Goal: Task Accomplishment & Management: Complete application form

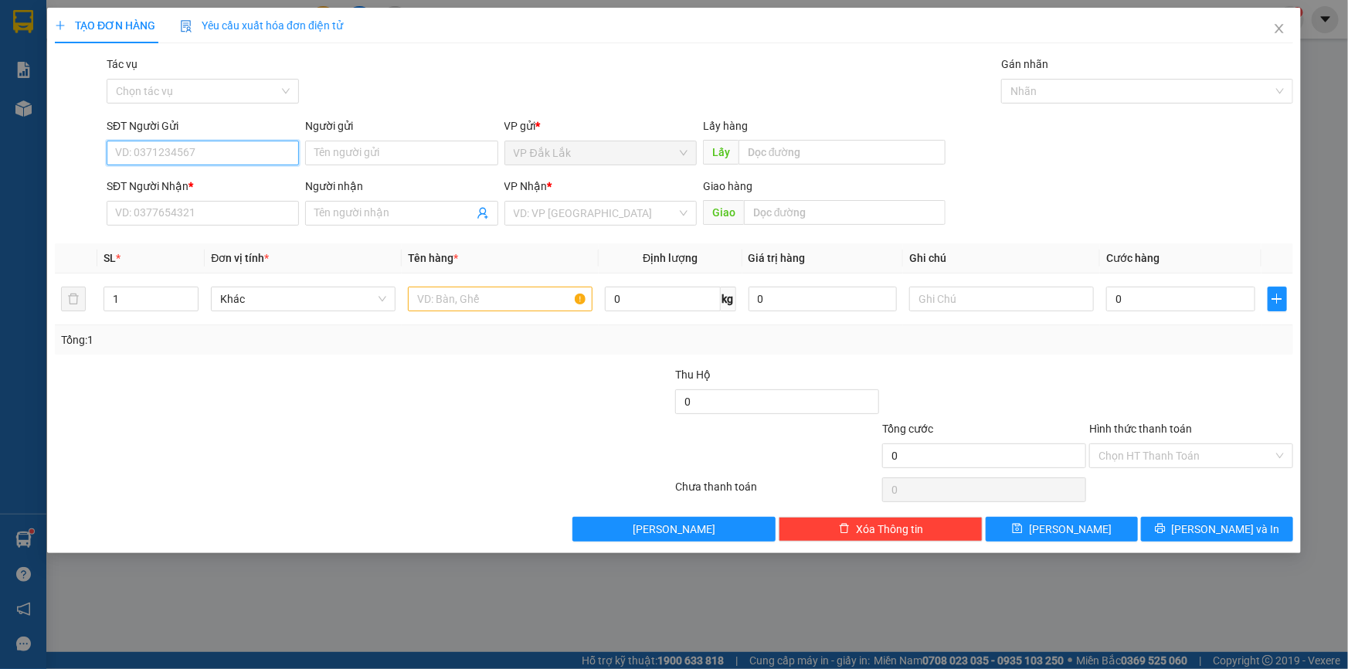
click at [174, 147] on input "SĐT Người Gửi" at bounding box center [203, 153] width 192 height 25
click at [170, 211] on input "SĐT Người Nhận *" at bounding box center [203, 213] width 192 height 25
type input "0332419404"
click at [541, 212] on input "search" at bounding box center [595, 213] width 163 height 23
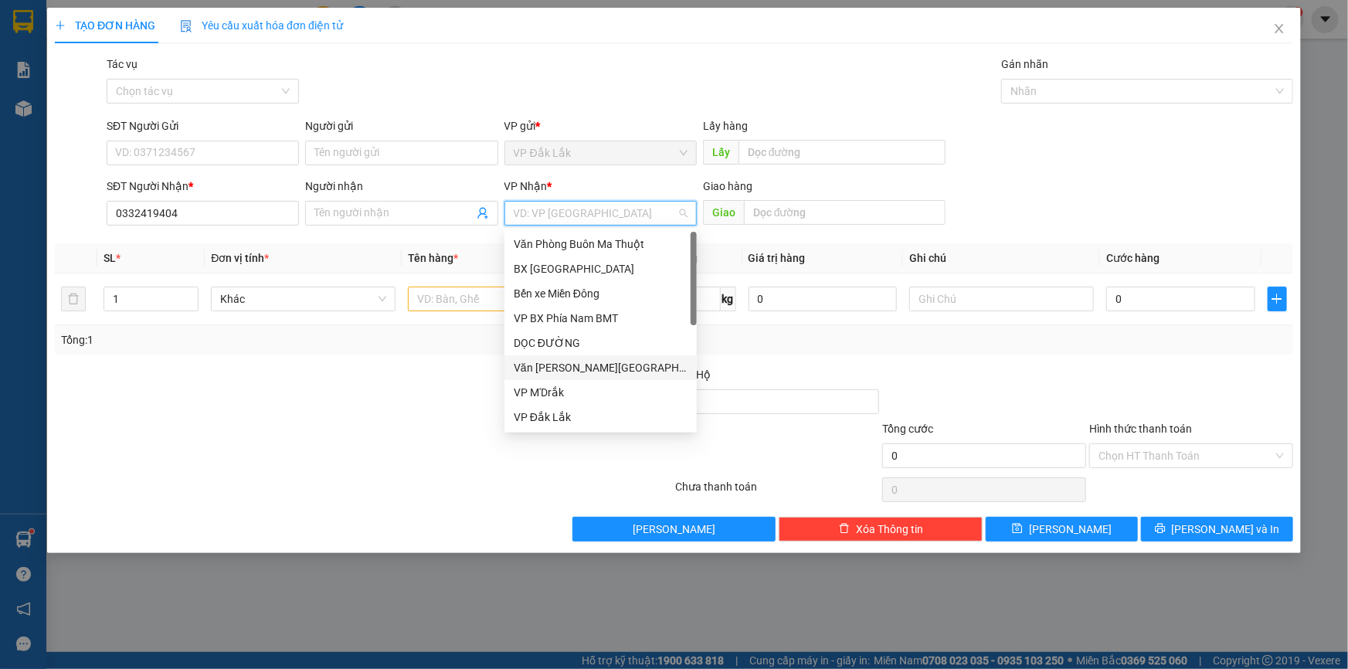
click at [544, 366] on div "Văn [PERSON_NAME][GEOGRAPHIC_DATA][PERSON_NAME]" at bounding box center [601, 367] width 174 height 17
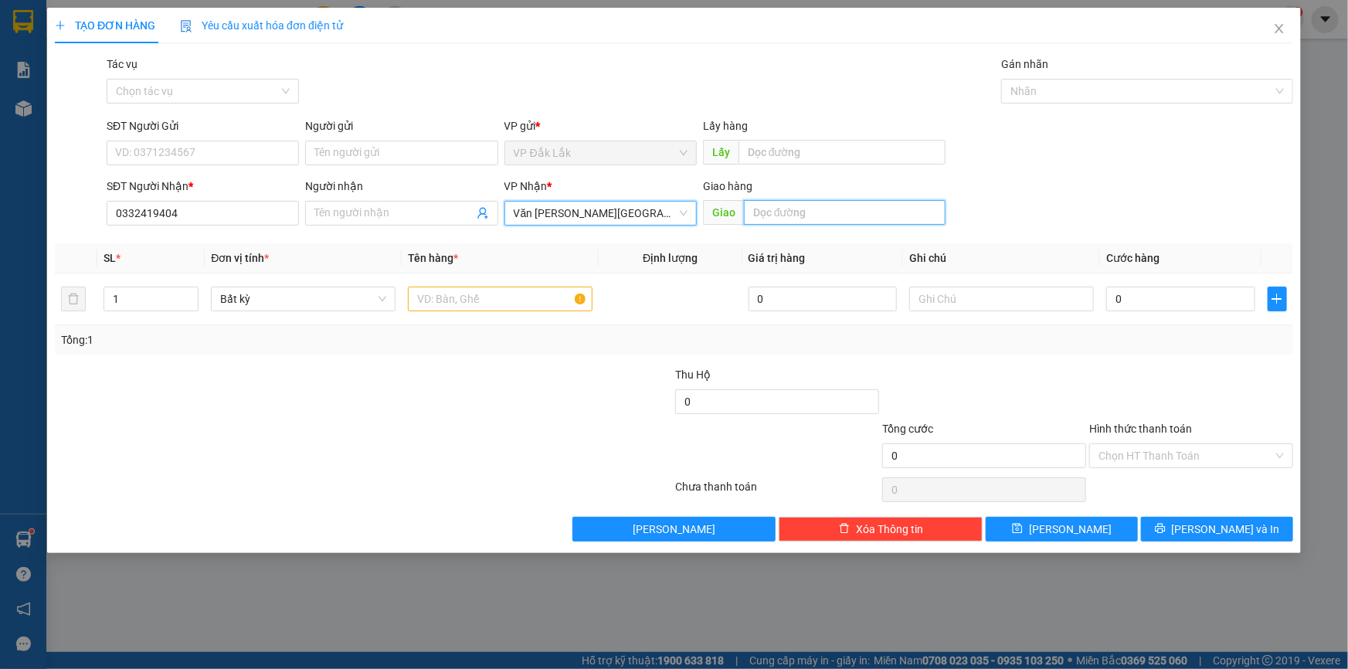
click at [801, 216] on input "text" at bounding box center [845, 212] width 202 height 25
click at [450, 297] on input "text" at bounding box center [500, 299] width 185 height 25
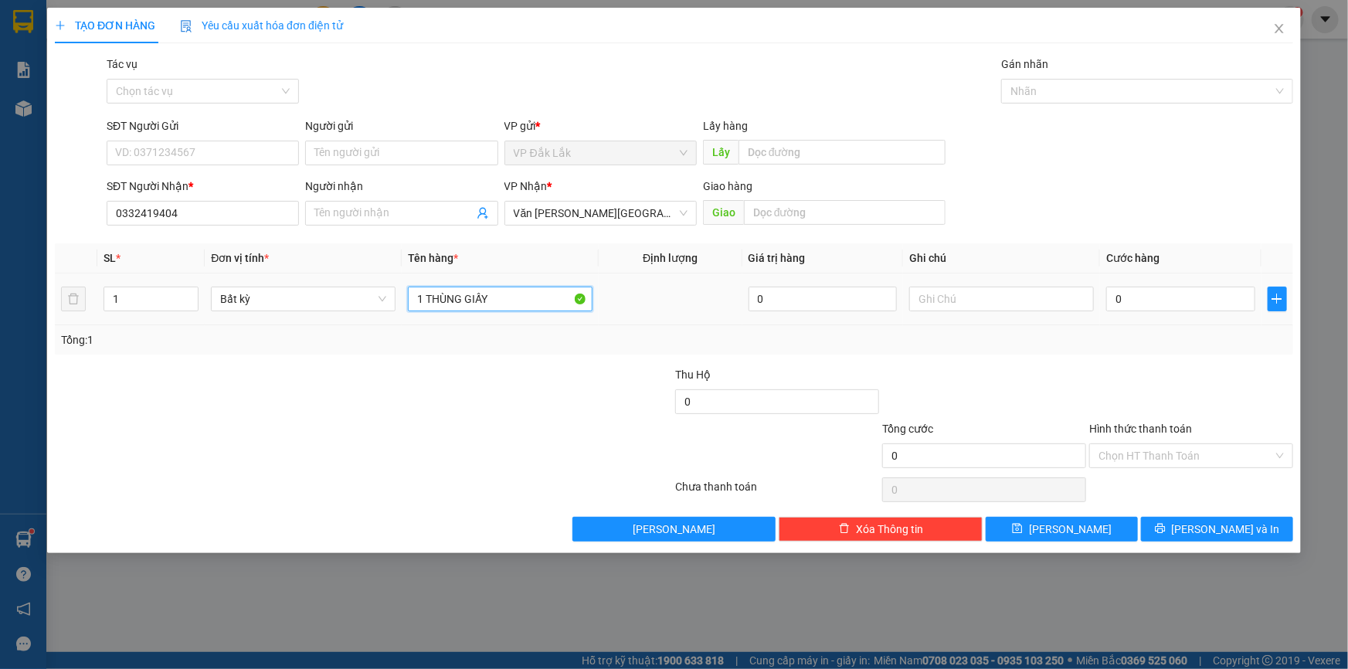
type input "1 THÙNG GIẤY"
click at [1152, 314] on td "0" at bounding box center [1180, 299] width 161 height 52
click at [1152, 303] on input "0" at bounding box center [1180, 299] width 149 height 25
type input "5"
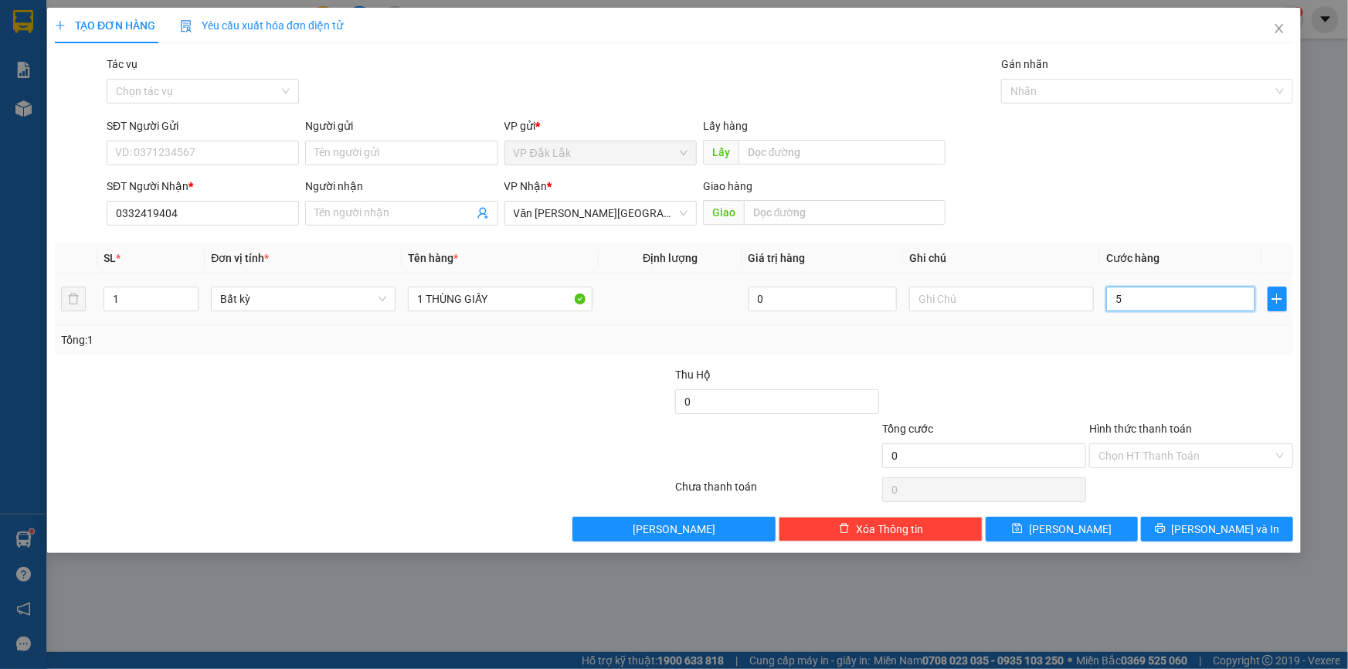
type input "5"
type input "50"
type input "500"
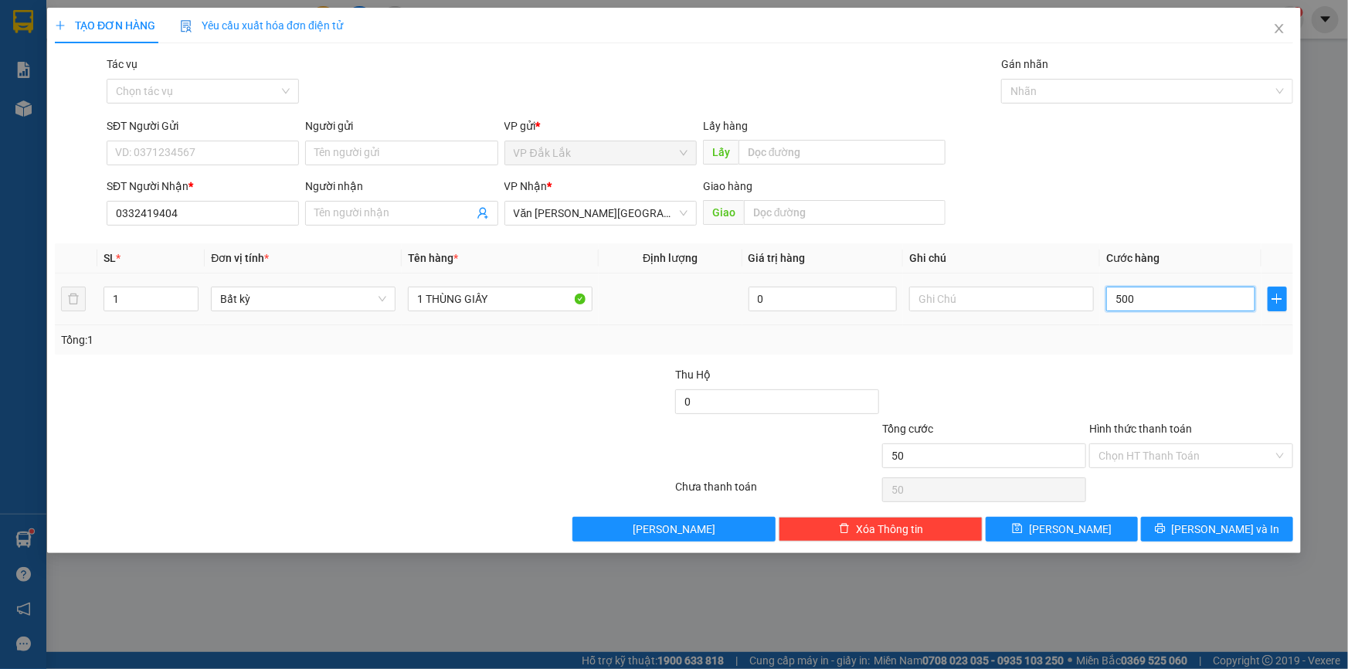
type input "500"
type input "5.000"
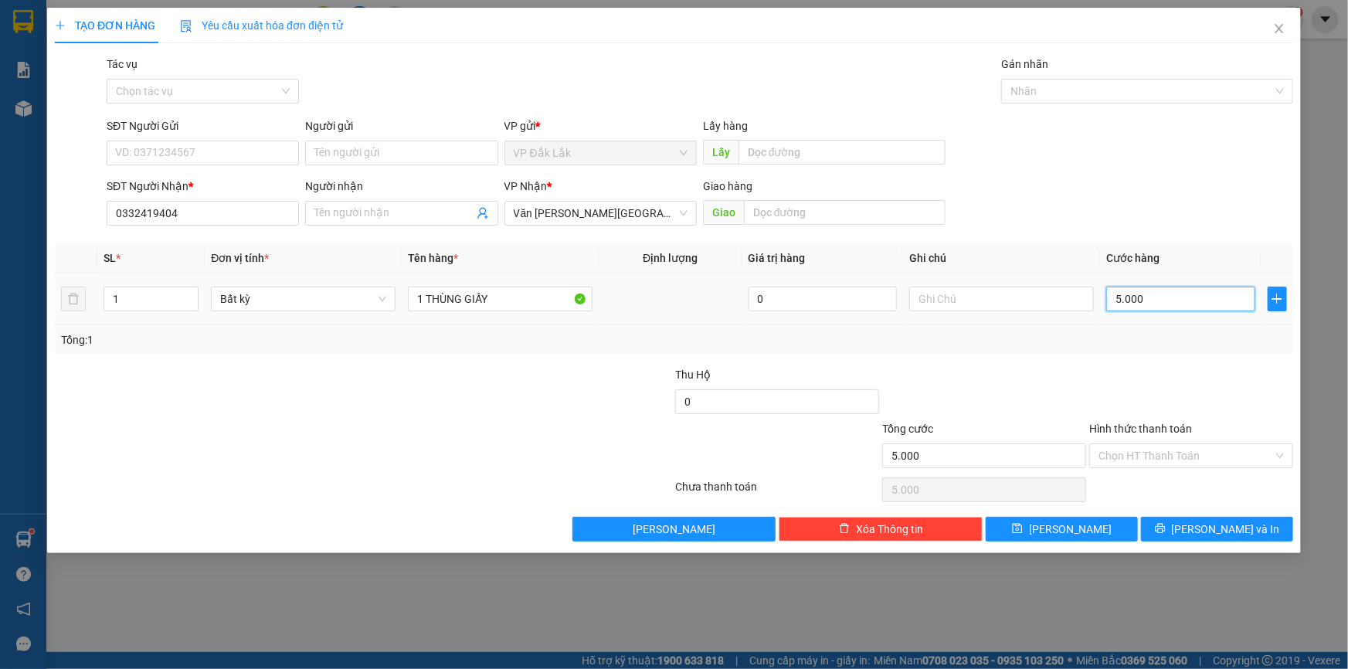
type input "50.000"
click at [1118, 460] on input "Hình thức thanh toán" at bounding box center [1185, 455] width 175 height 23
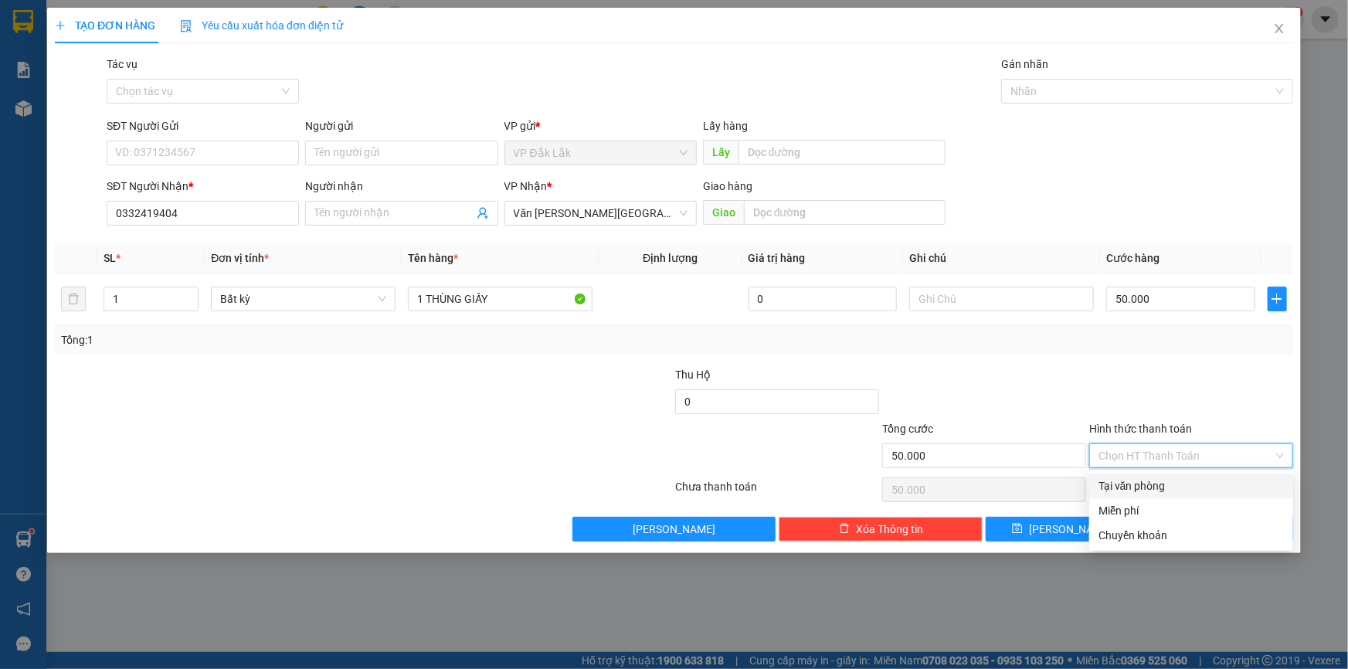
click at [1109, 480] on div "Tại văn phòng" at bounding box center [1190, 485] width 185 height 17
type input "0"
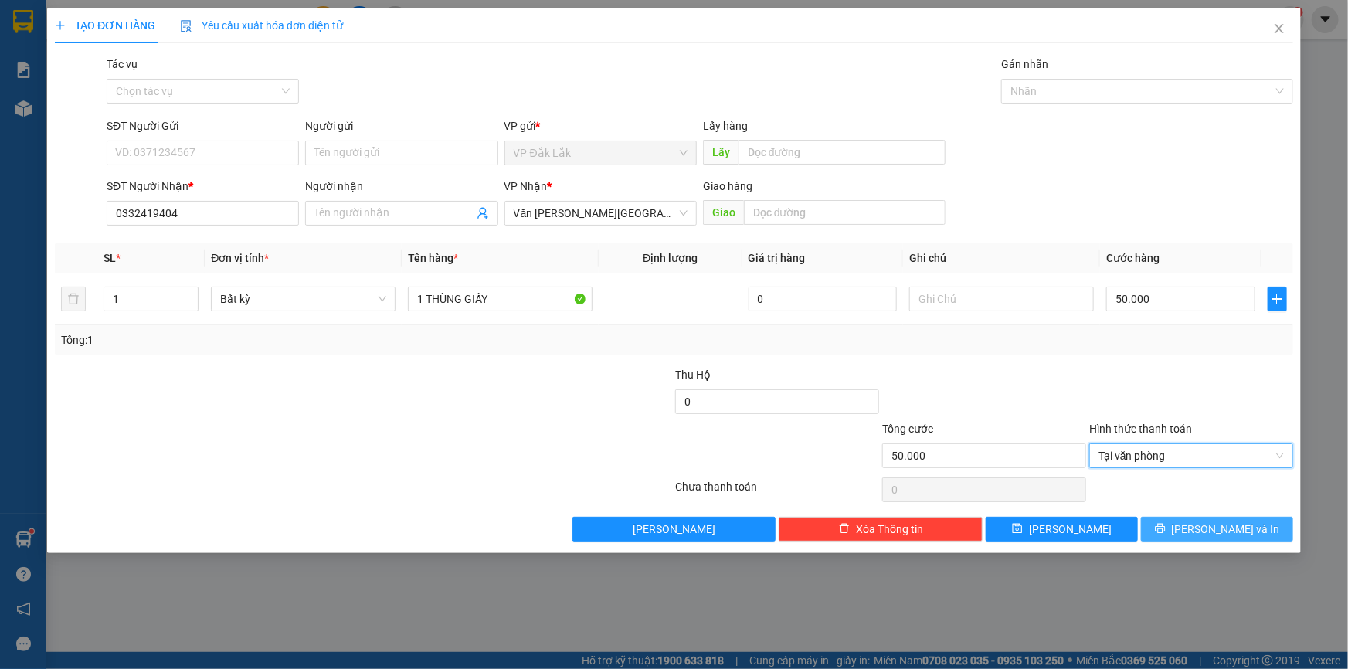
click at [1200, 532] on button "[PERSON_NAME] và In" at bounding box center [1217, 529] width 152 height 25
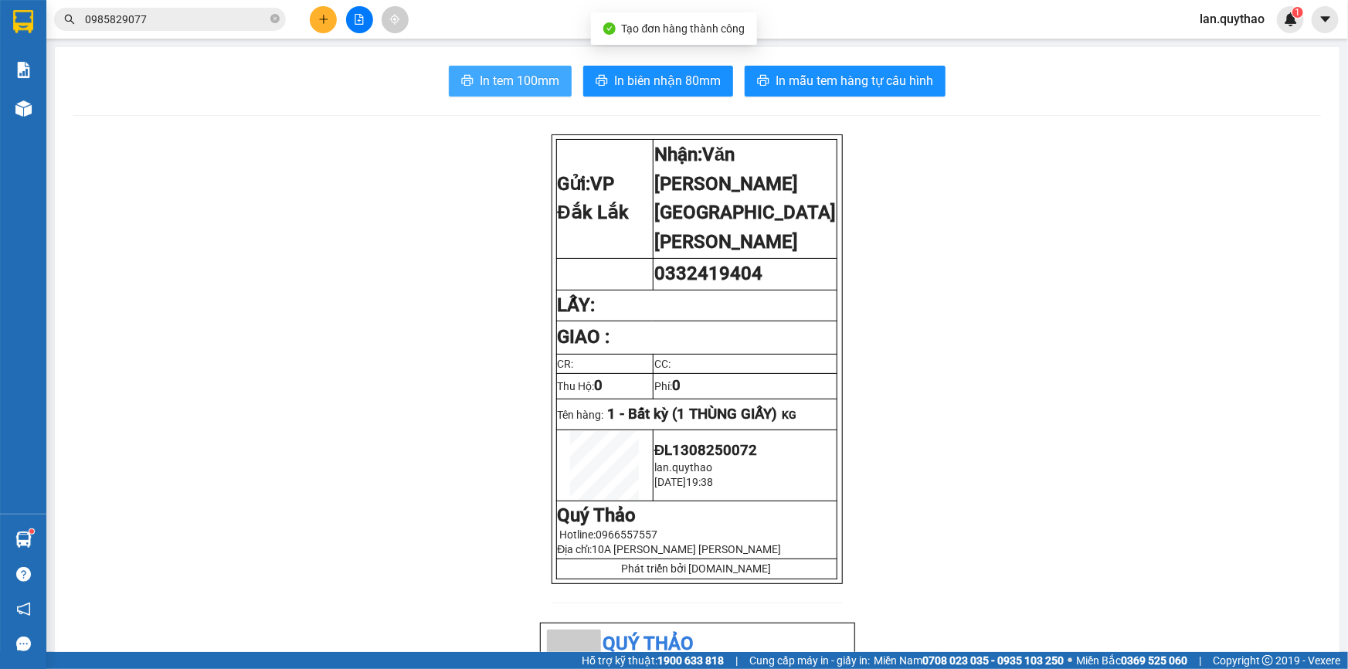
click at [462, 84] on icon "printer" at bounding box center [467, 80] width 12 height 12
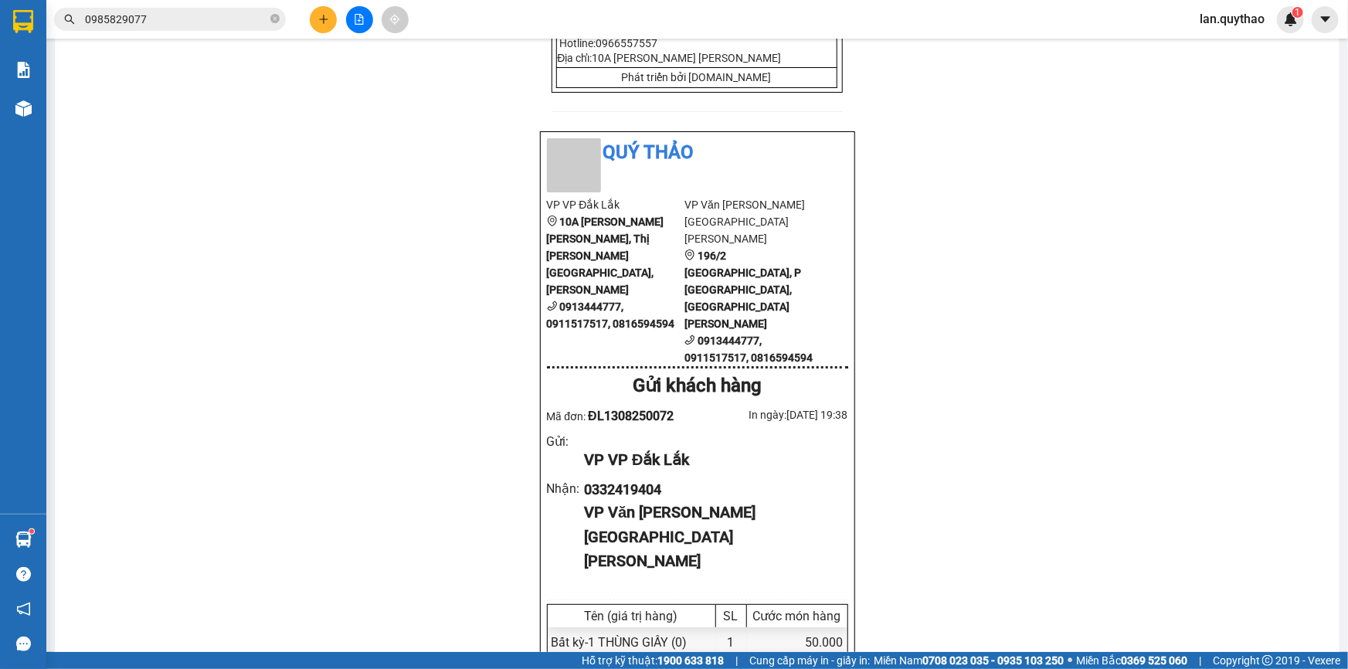
scroll to position [632, 0]
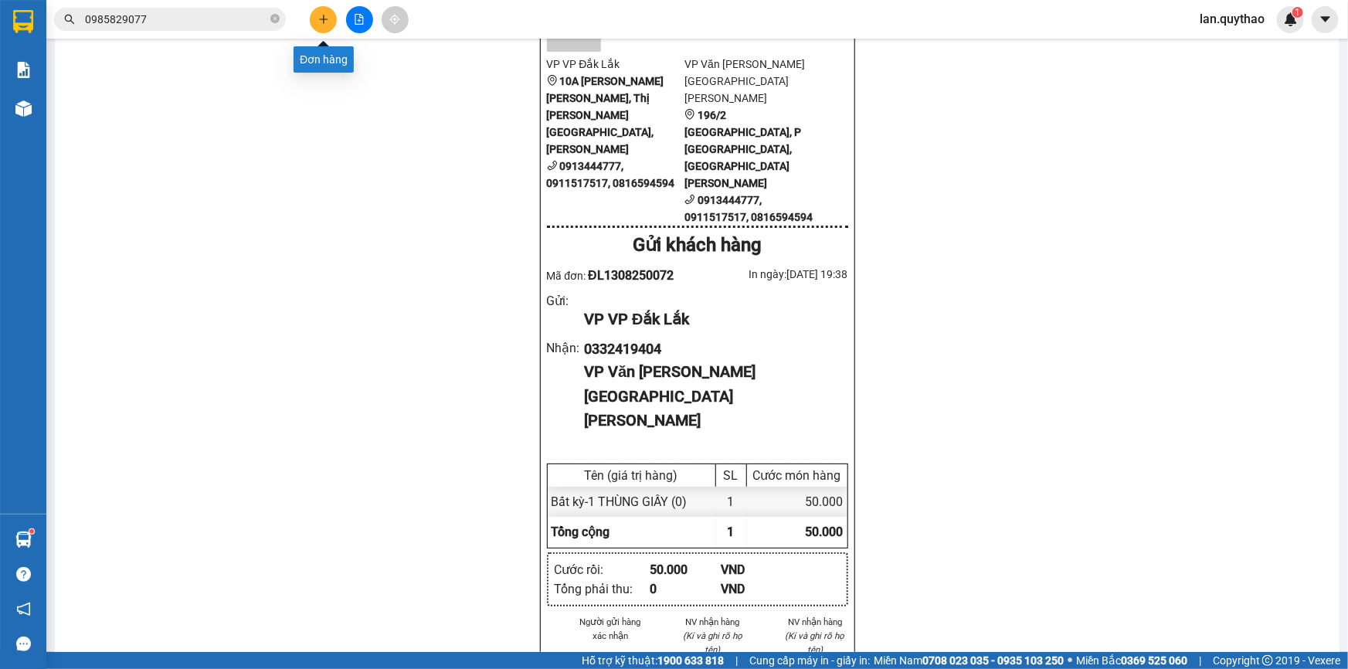
click at [322, 29] on button at bounding box center [323, 19] width 27 height 27
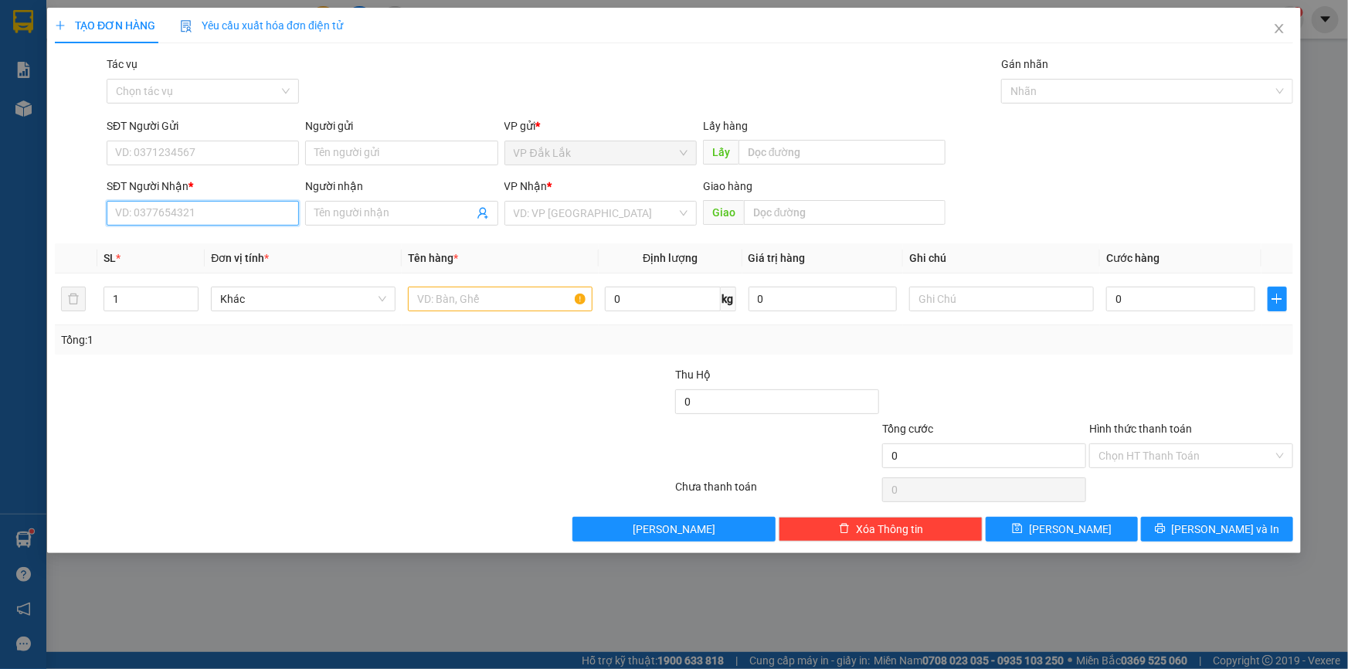
click at [286, 216] on input "SĐT Người Nhận *" at bounding box center [203, 213] width 192 height 25
type input "0907633739"
click at [577, 216] on input "search" at bounding box center [595, 213] width 163 height 23
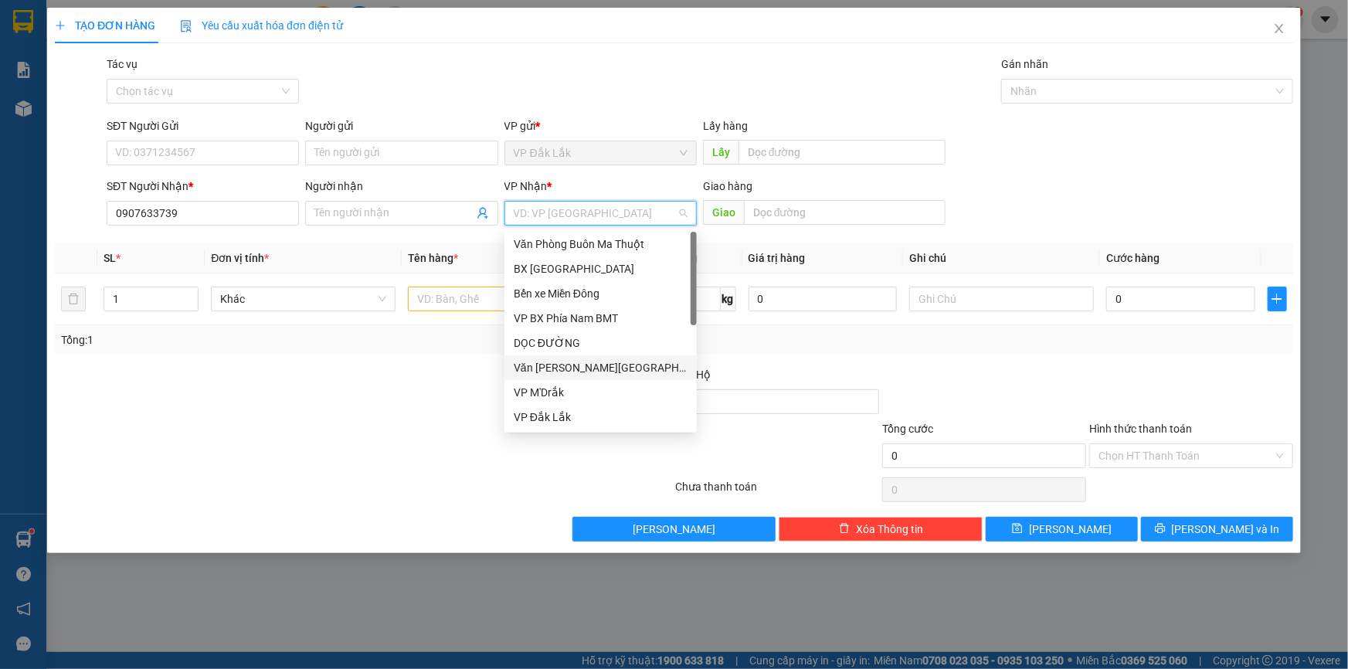
click at [549, 373] on div "Văn [PERSON_NAME][GEOGRAPHIC_DATA][PERSON_NAME]" at bounding box center [601, 367] width 174 height 17
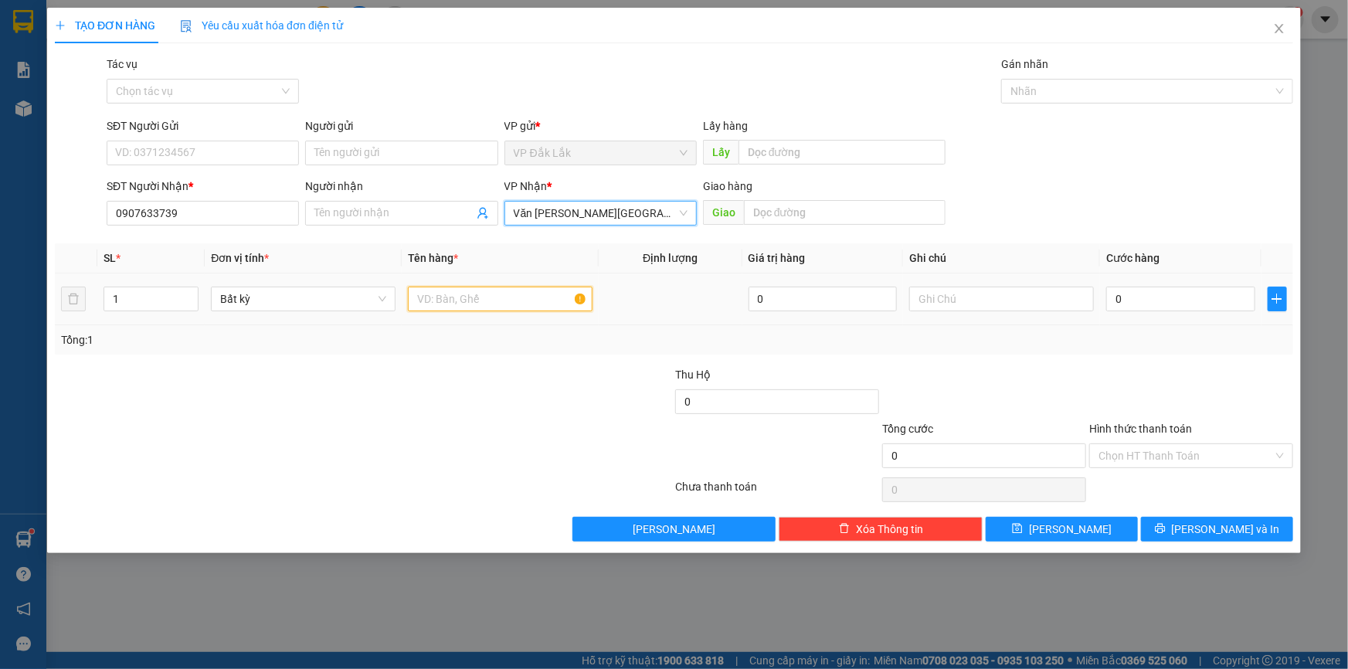
click at [473, 301] on input "text" at bounding box center [500, 299] width 185 height 25
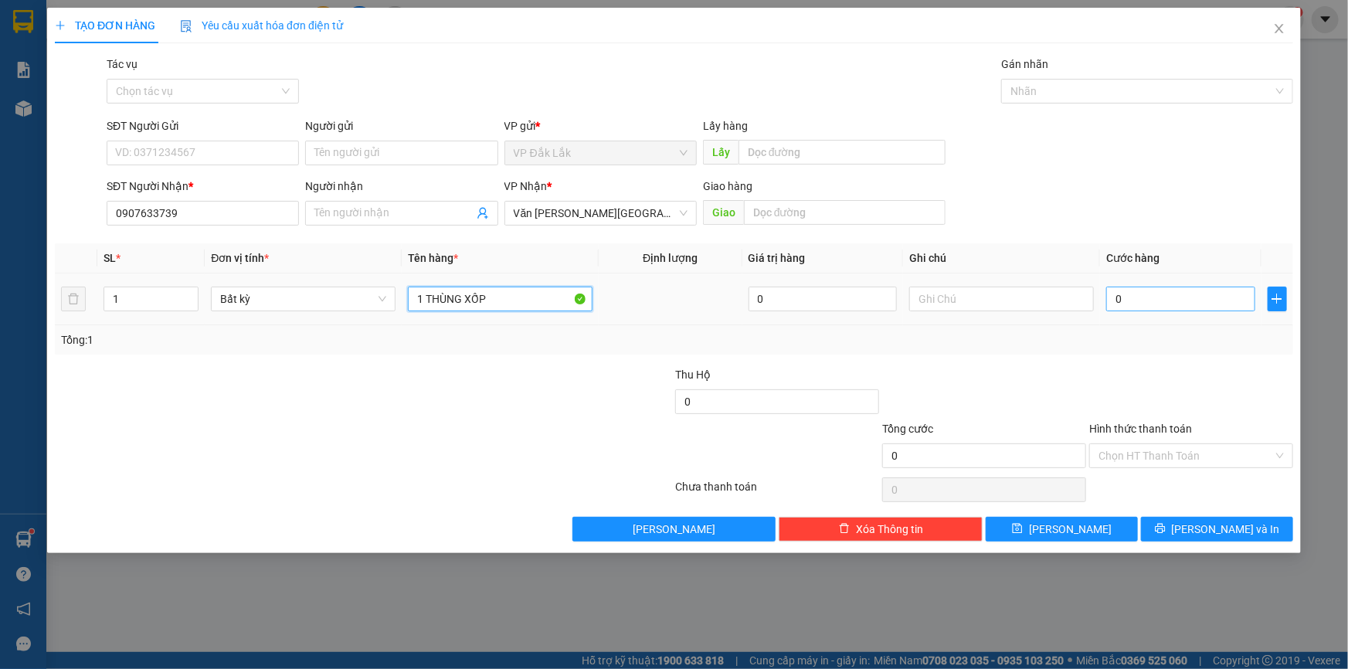
type input "1 THÙNG XỐP"
click at [1118, 298] on input "0" at bounding box center [1180, 299] width 149 height 25
type input "7"
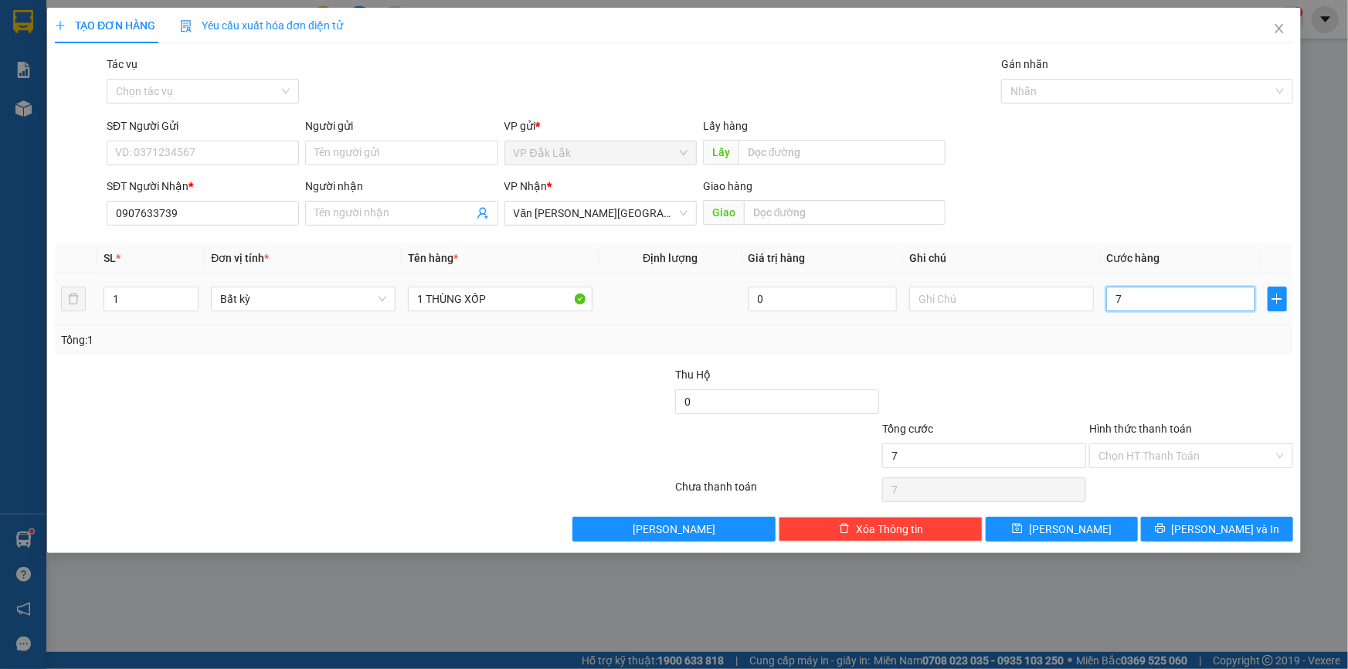
type input "70"
type input "700"
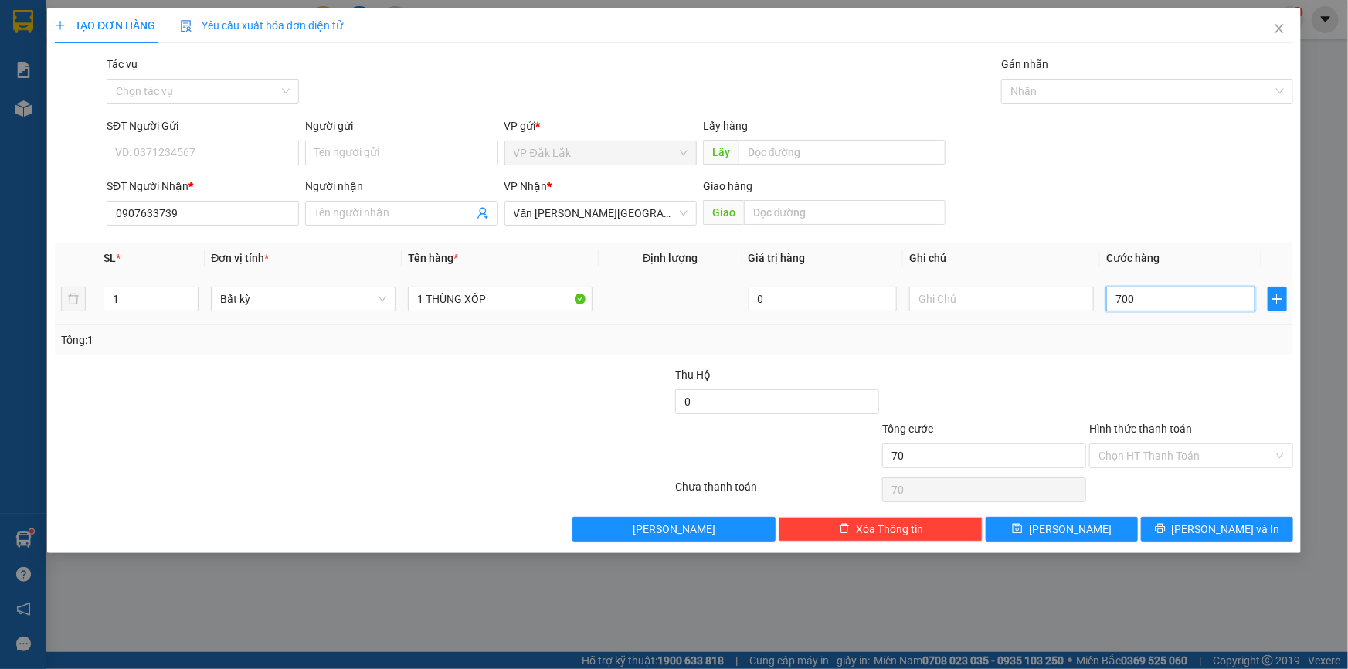
type input "700"
type input "7.000"
type input "70.000"
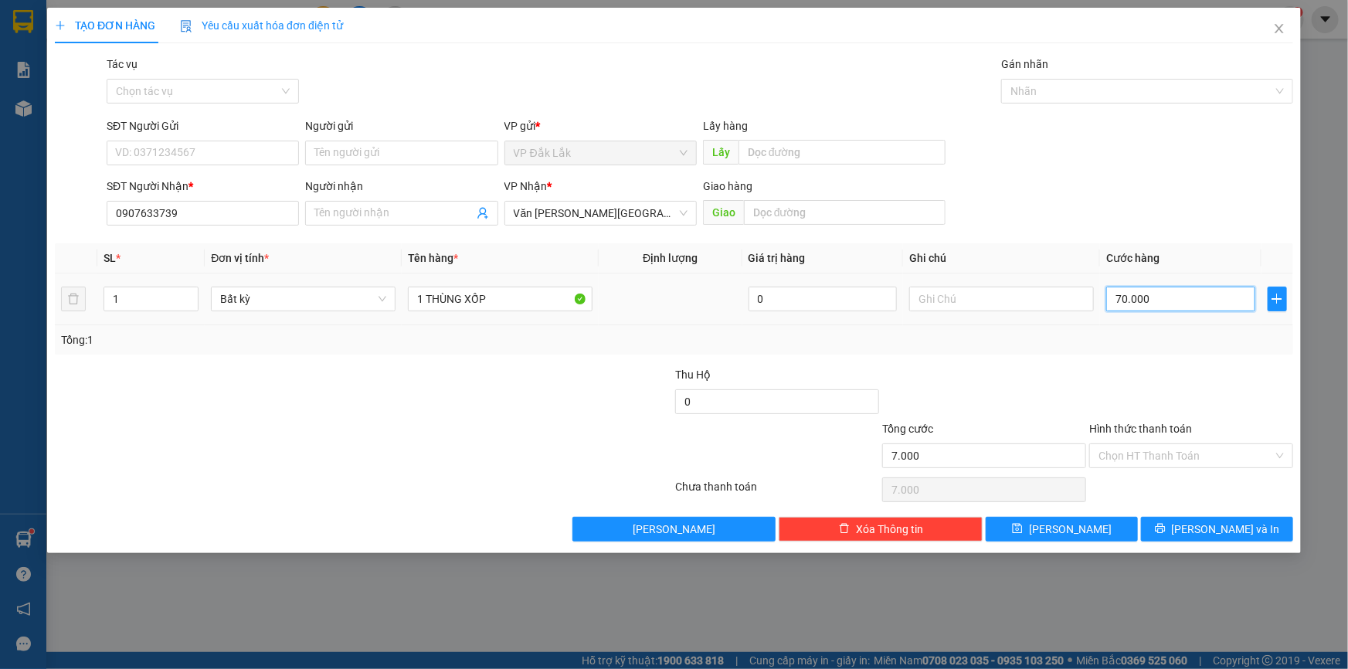
type input "70.000"
click at [1174, 461] on input "Hình thức thanh toán" at bounding box center [1185, 455] width 175 height 23
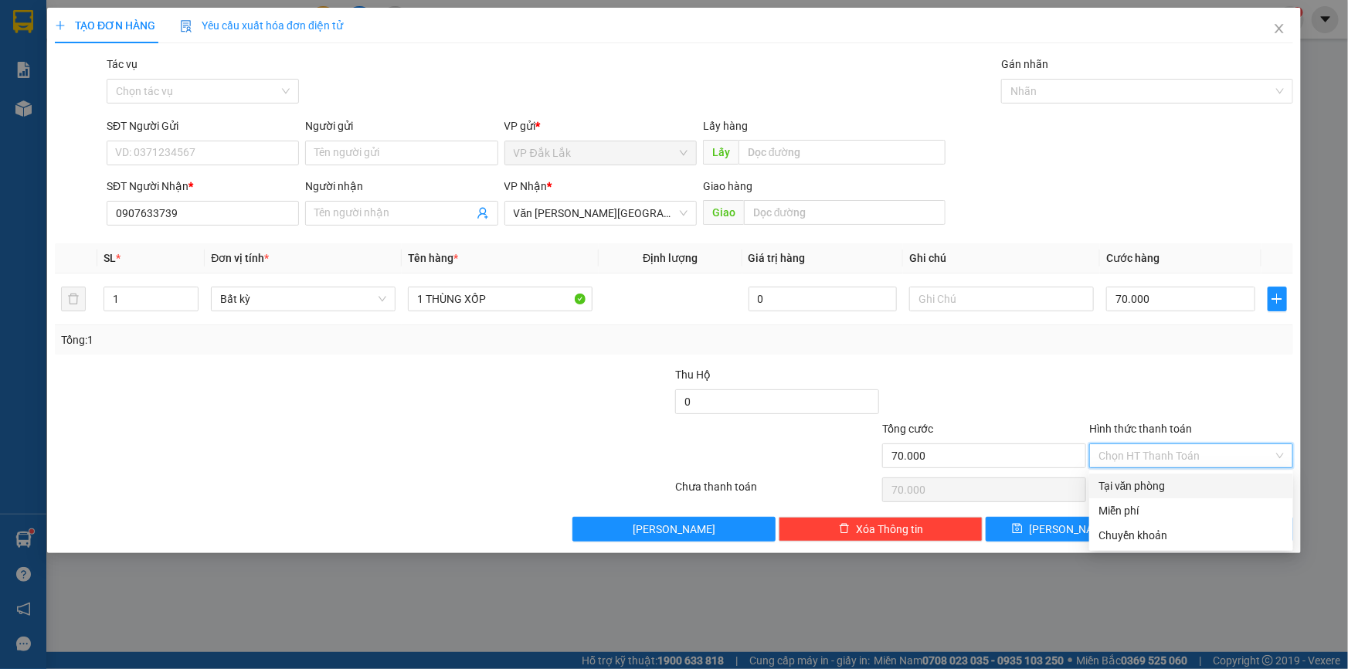
click at [1119, 487] on div "Tại văn phòng" at bounding box center [1190, 485] width 185 height 17
type input "0"
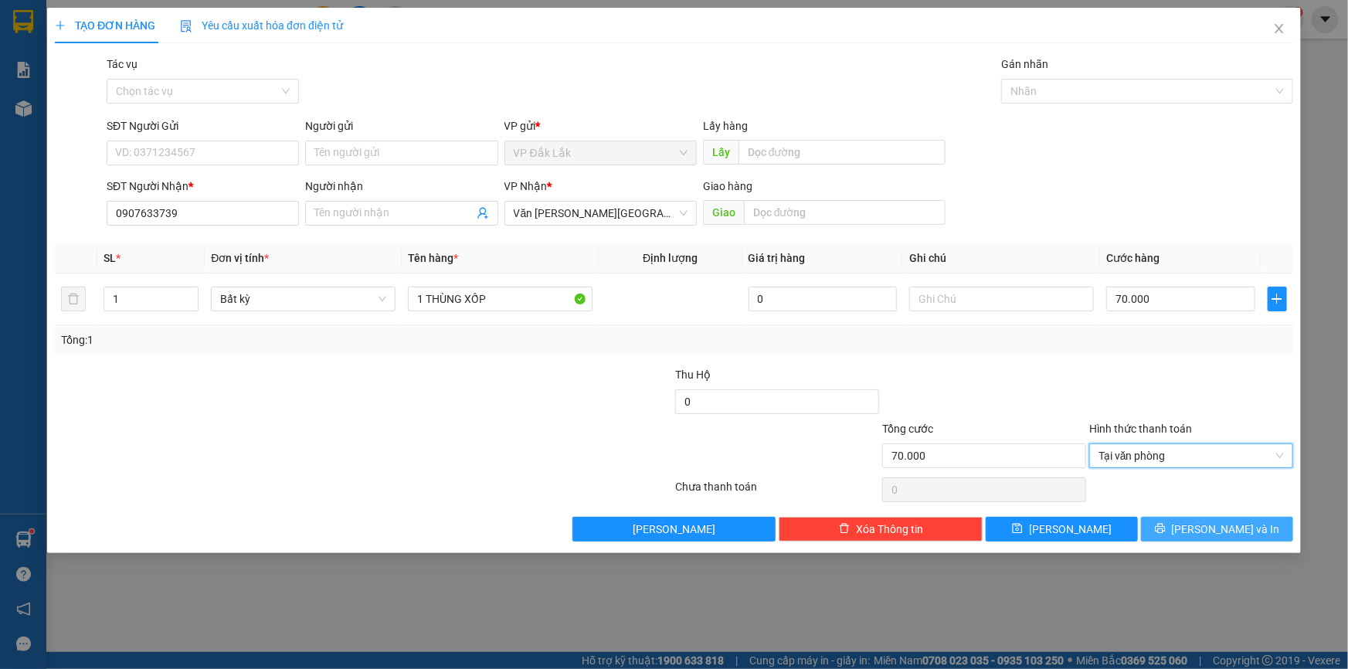
click at [1166, 528] on icon "printer" at bounding box center [1160, 528] width 11 height 11
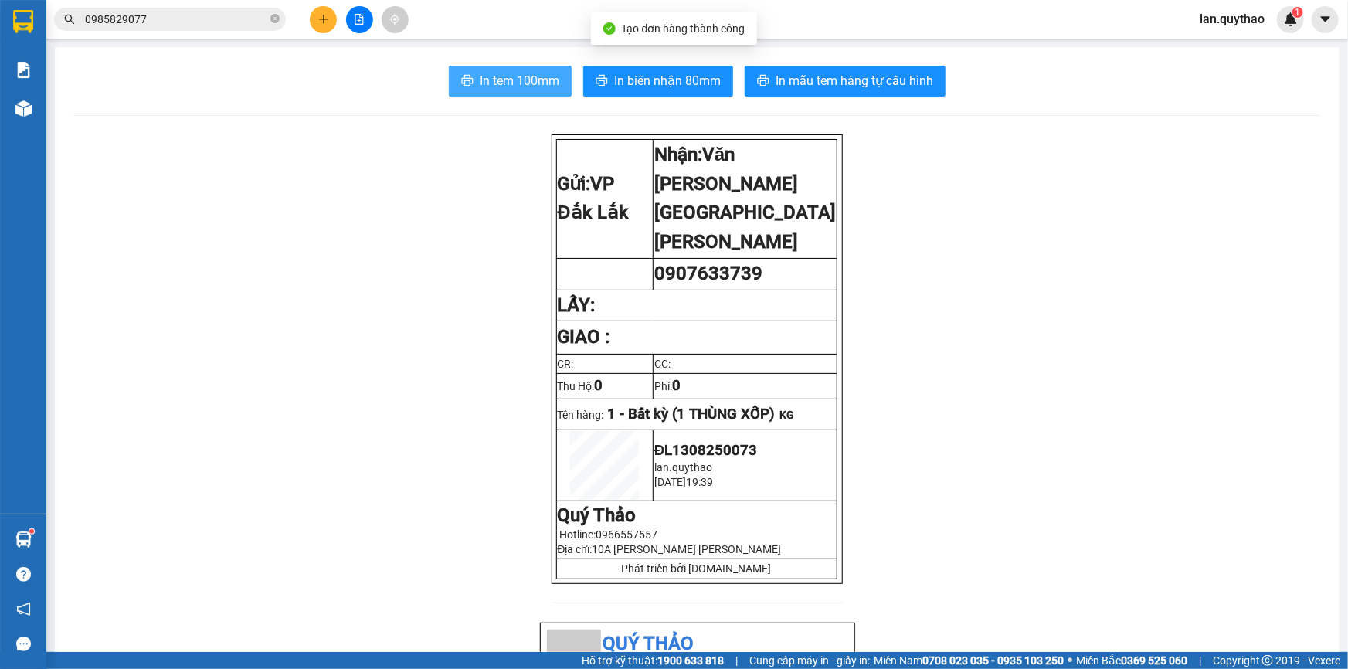
click at [499, 76] on span "In tem 100mm" at bounding box center [520, 80] width 80 height 19
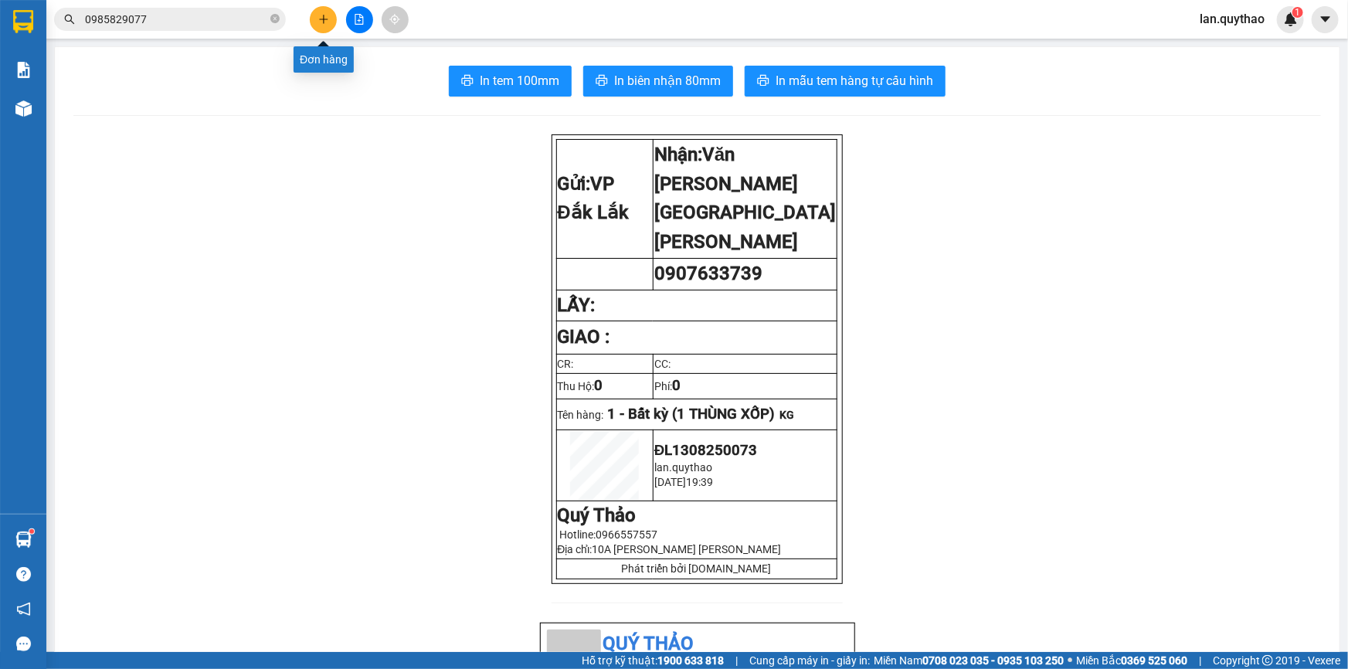
click at [327, 15] on icon "plus" at bounding box center [323, 19] width 11 height 11
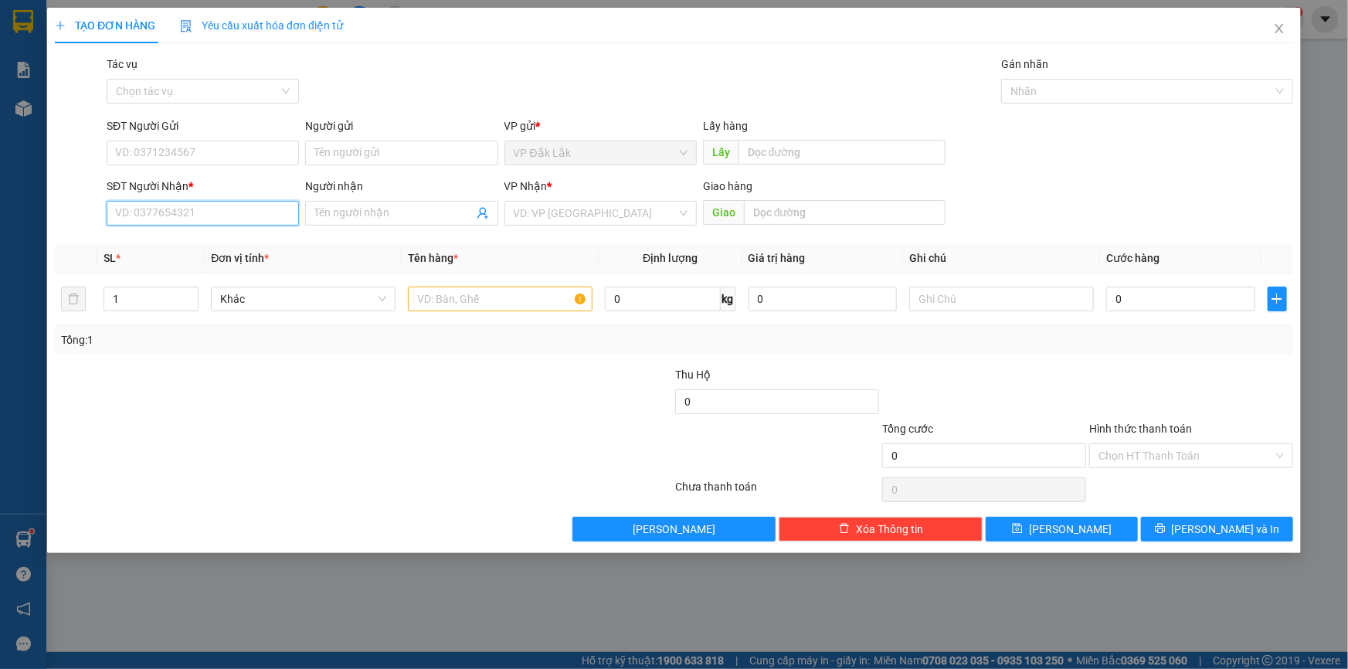
click at [179, 209] on input "SĐT Người Nhận *" at bounding box center [203, 213] width 192 height 25
type input "0377583315"
click at [608, 213] on input "search" at bounding box center [595, 213] width 163 height 23
click at [426, 299] on input "text" at bounding box center [500, 299] width 185 height 25
click at [681, 213] on div "VD: VP [GEOGRAPHIC_DATA]" at bounding box center [600, 213] width 192 height 25
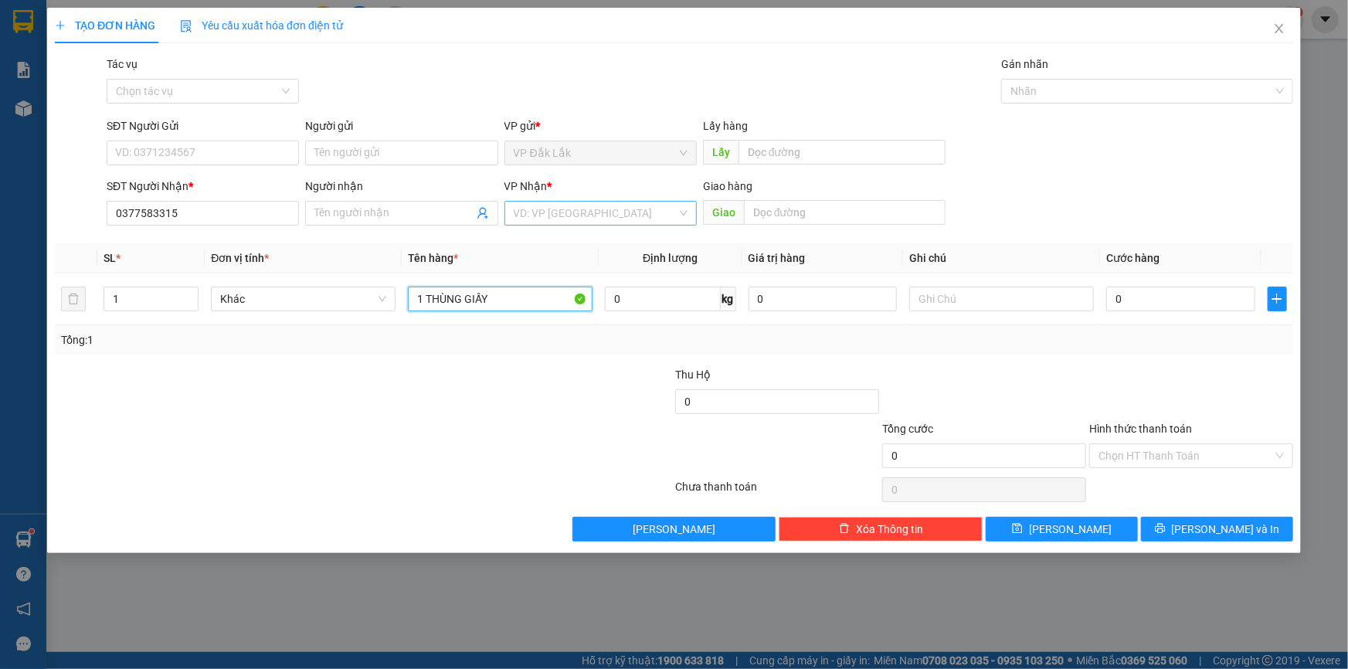
type input "1 THÙNG GIẤY"
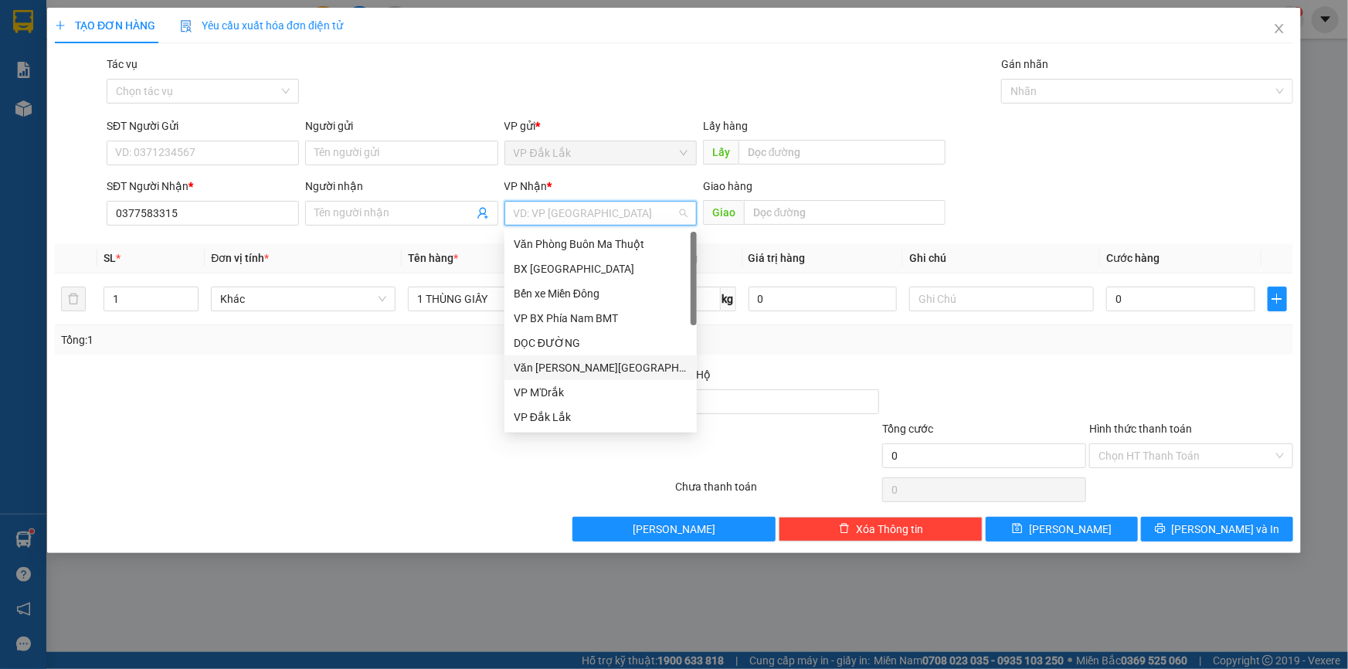
click at [548, 359] on div "Văn [PERSON_NAME][GEOGRAPHIC_DATA][PERSON_NAME]" at bounding box center [601, 367] width 174 height 17
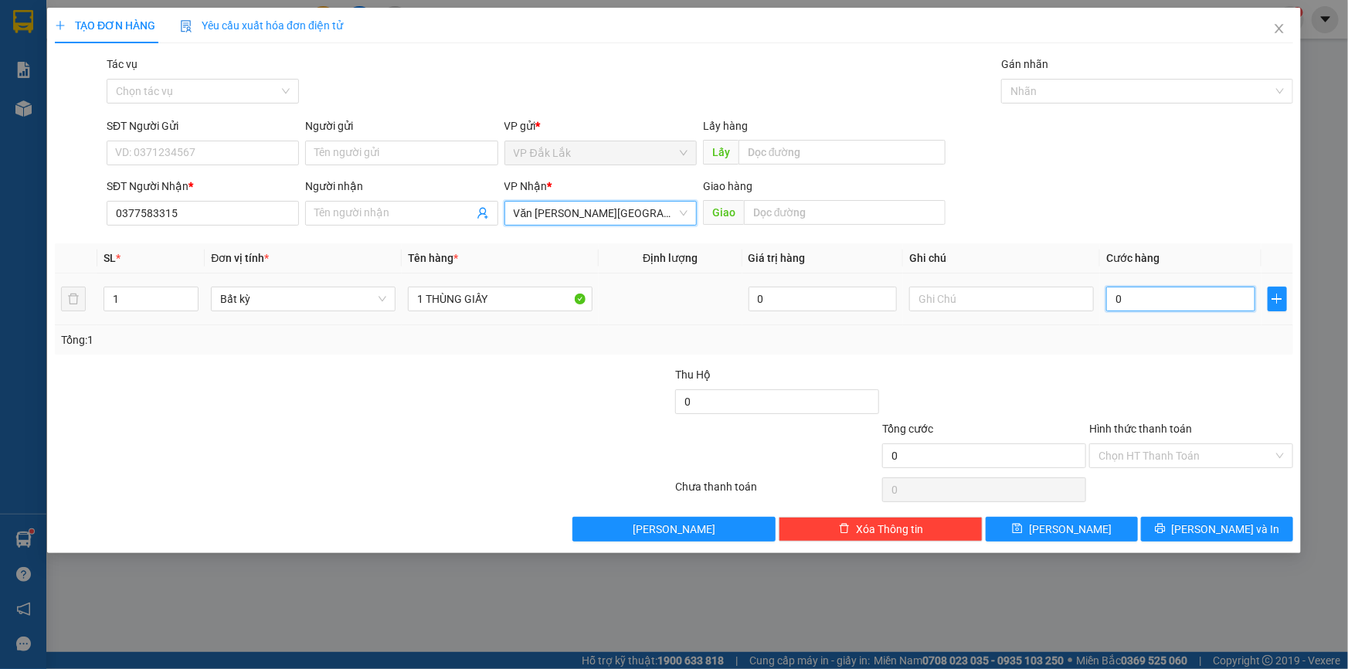
click at [1113, 297] on input "0" at bounding box center [1180, 299] width 149 height 25
type input "5"
type input "50"
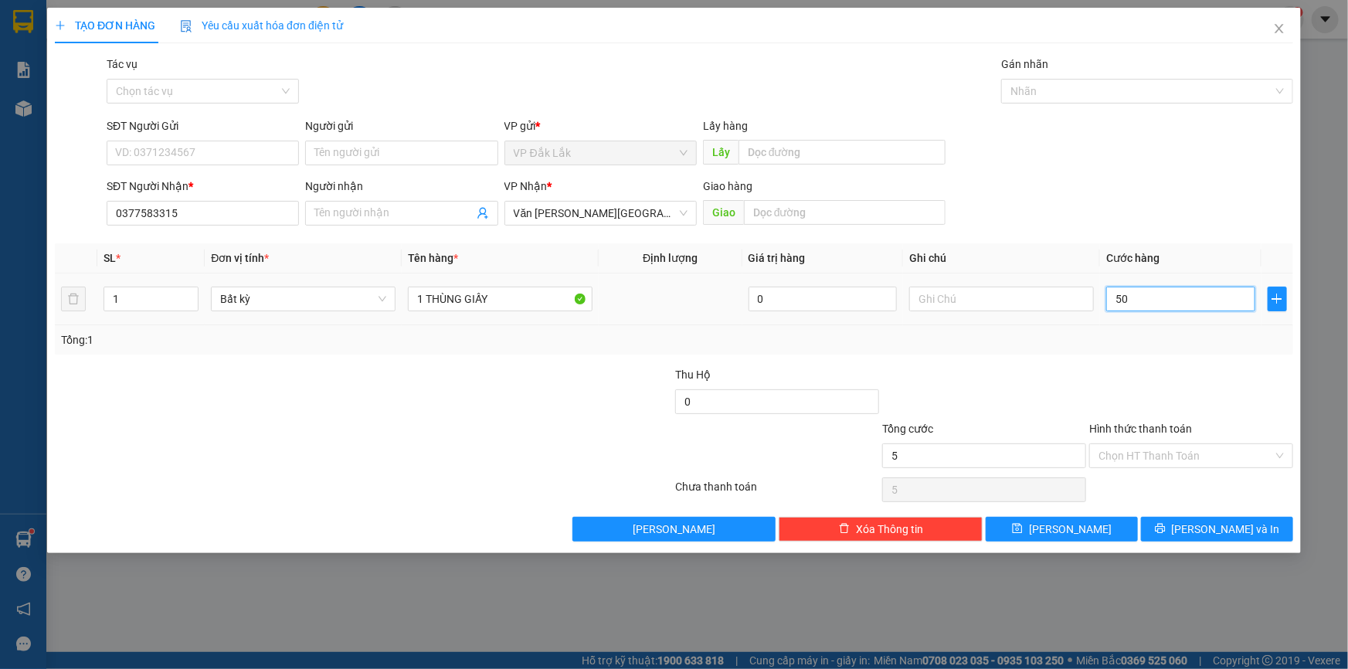
type input "50"
type input "500"
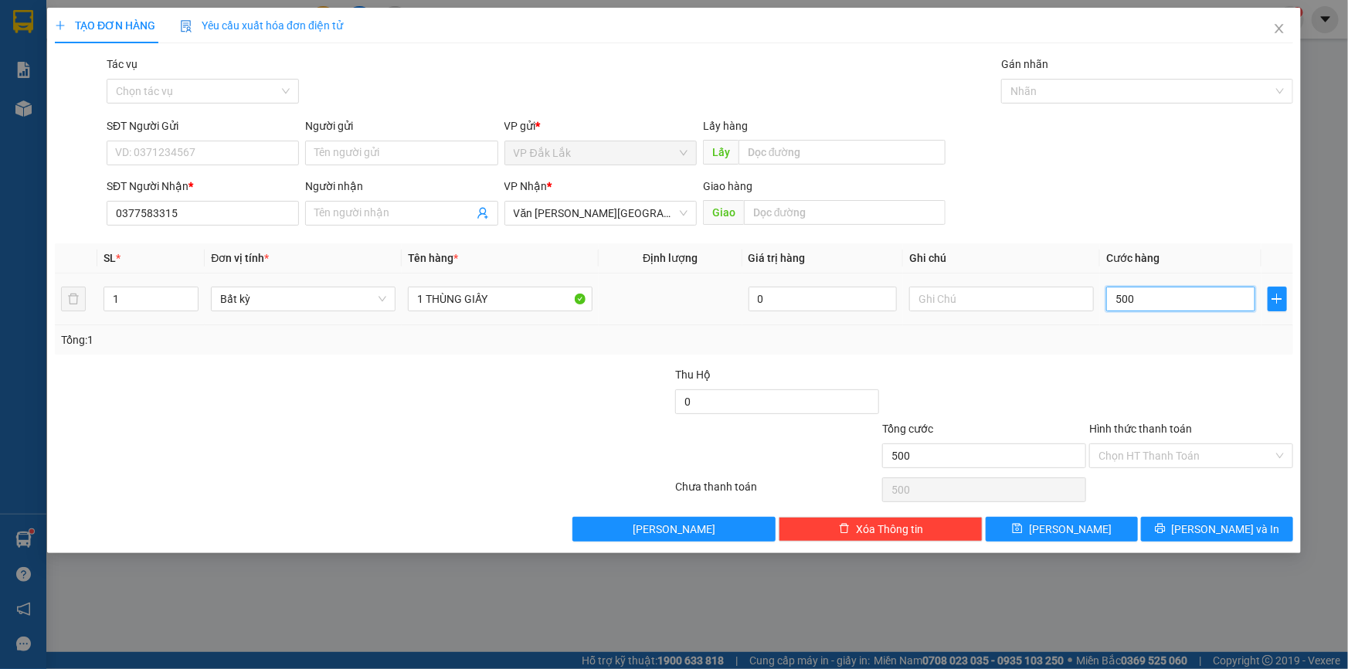
type input "5.000"
type input "50.000"
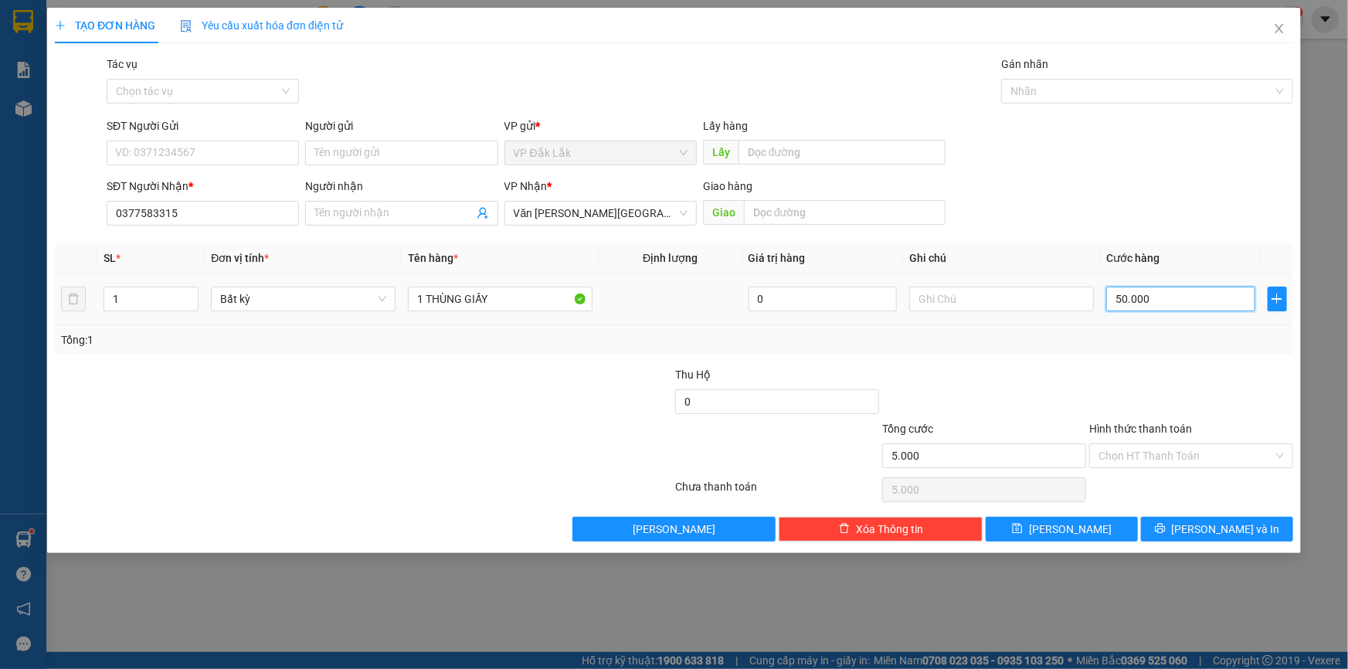
type input "50.000"
click at [1212, 449] on input "Hình thức thanh toán" at bounding box center [1185, 455] width 175 height 23
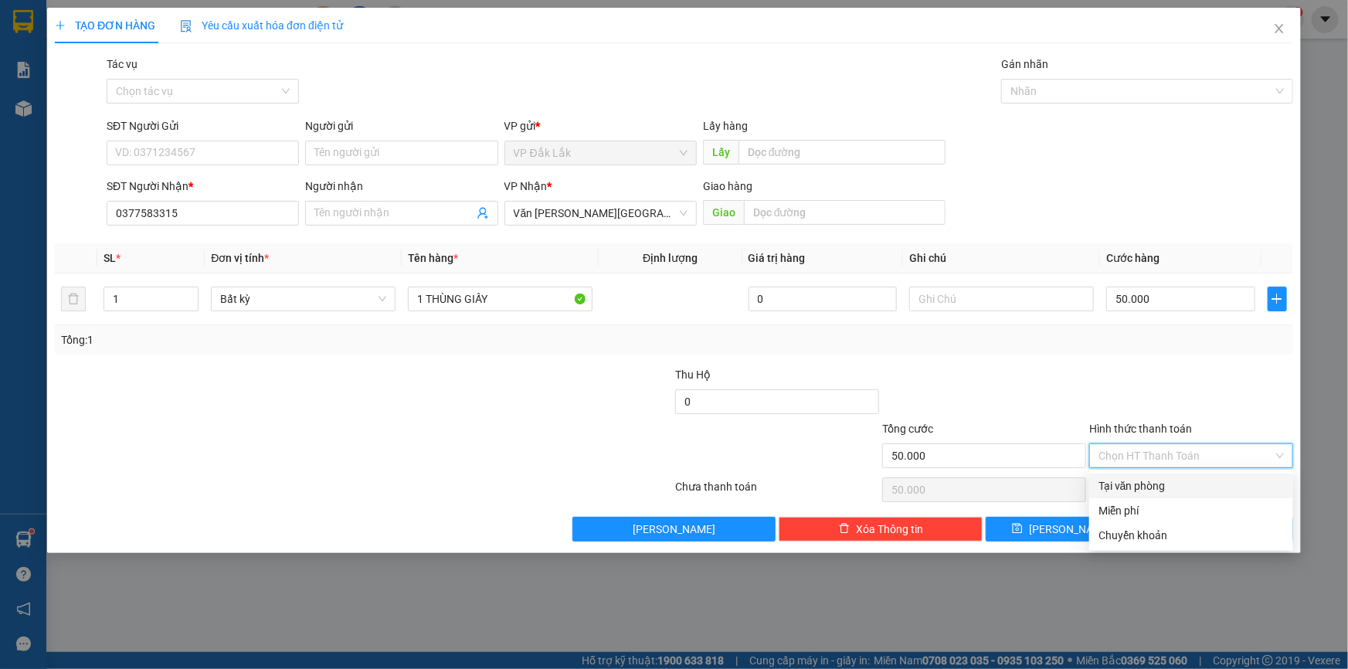
click at [1166, 477] on div "Tại văn phòng" at bounding box center [1190, 485] width 185 height 17
type input "0"
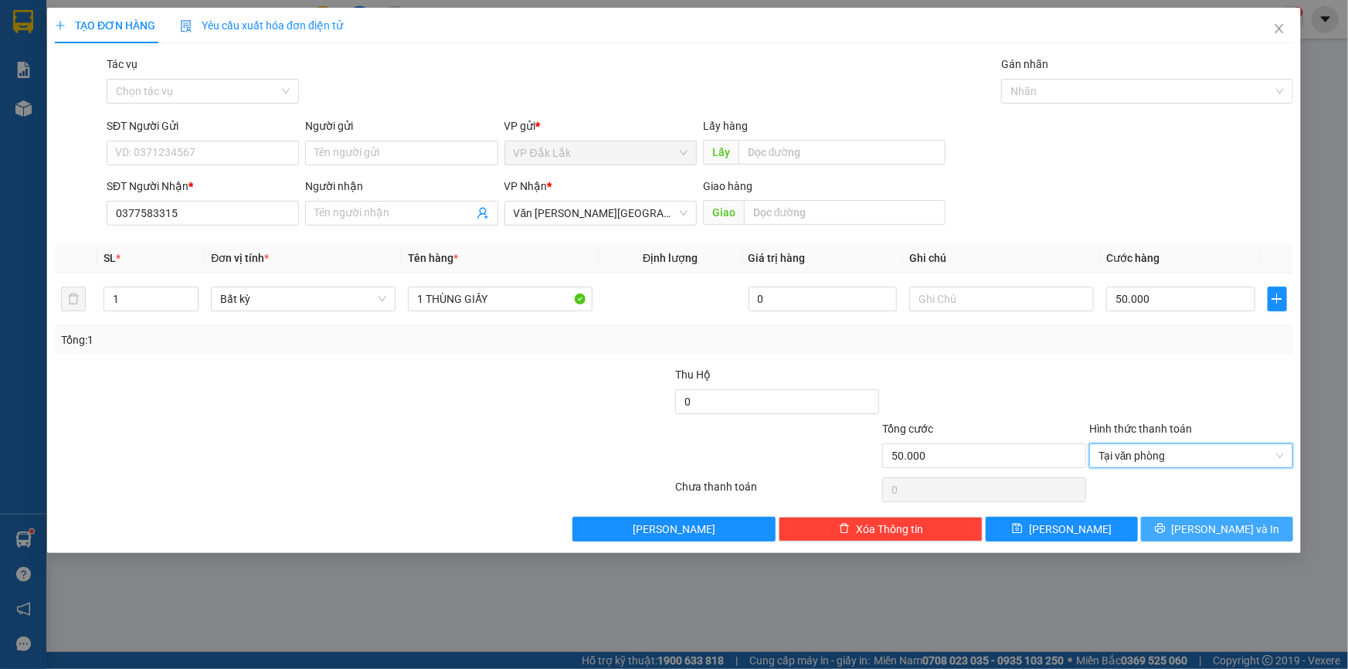
click at [1216, 528] on span "[PERSON_NAME] và In" at bounding box center [1226, 529] width 108 height 17
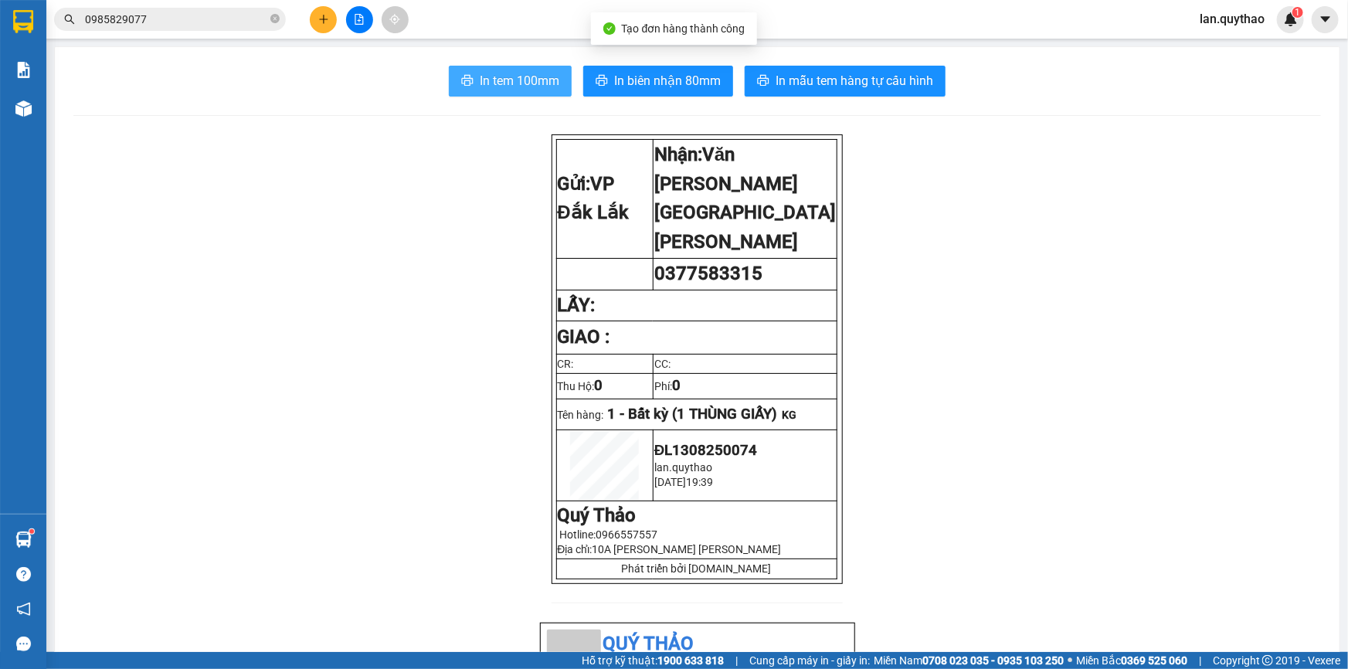
click at [529, 82] on span "In tem 100mm" at bounding box center [520, 80] width 80 height 19
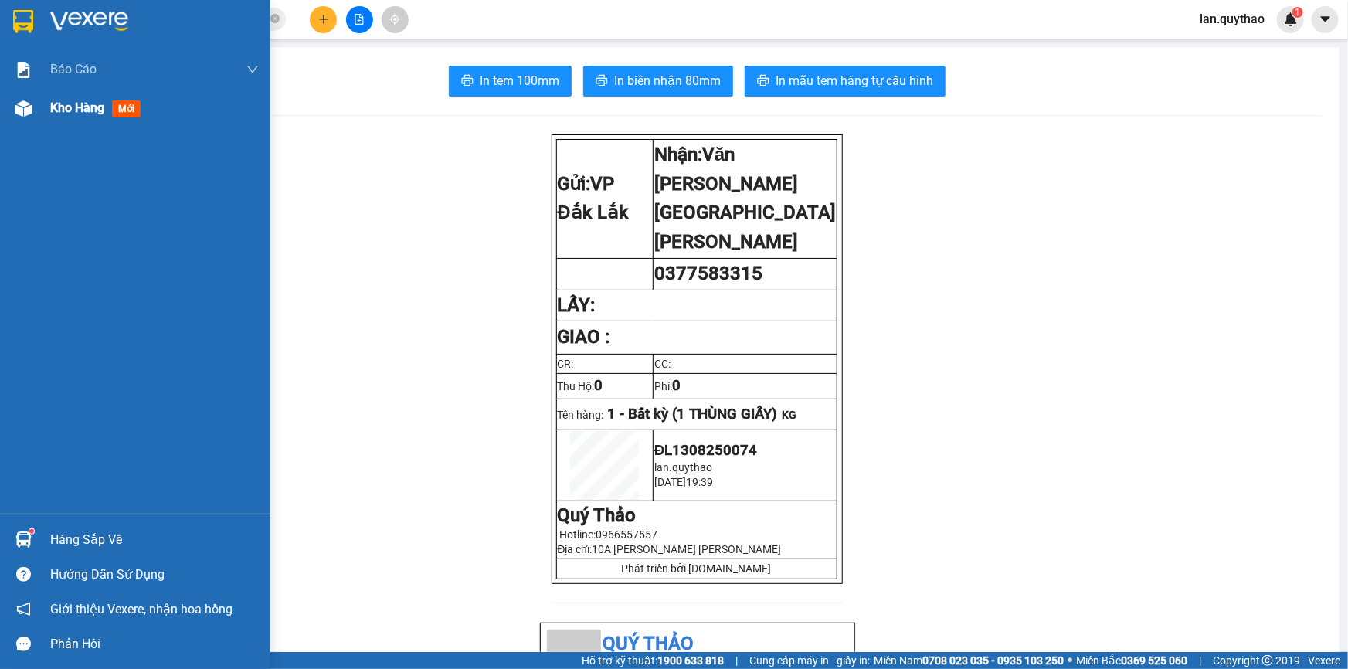
click at [91, 116] on div "Kho hàng mới" at bounding box center [98, 107] width 97 height 19
